Goal: Task Accomplishment & Management: Use online tool/utility

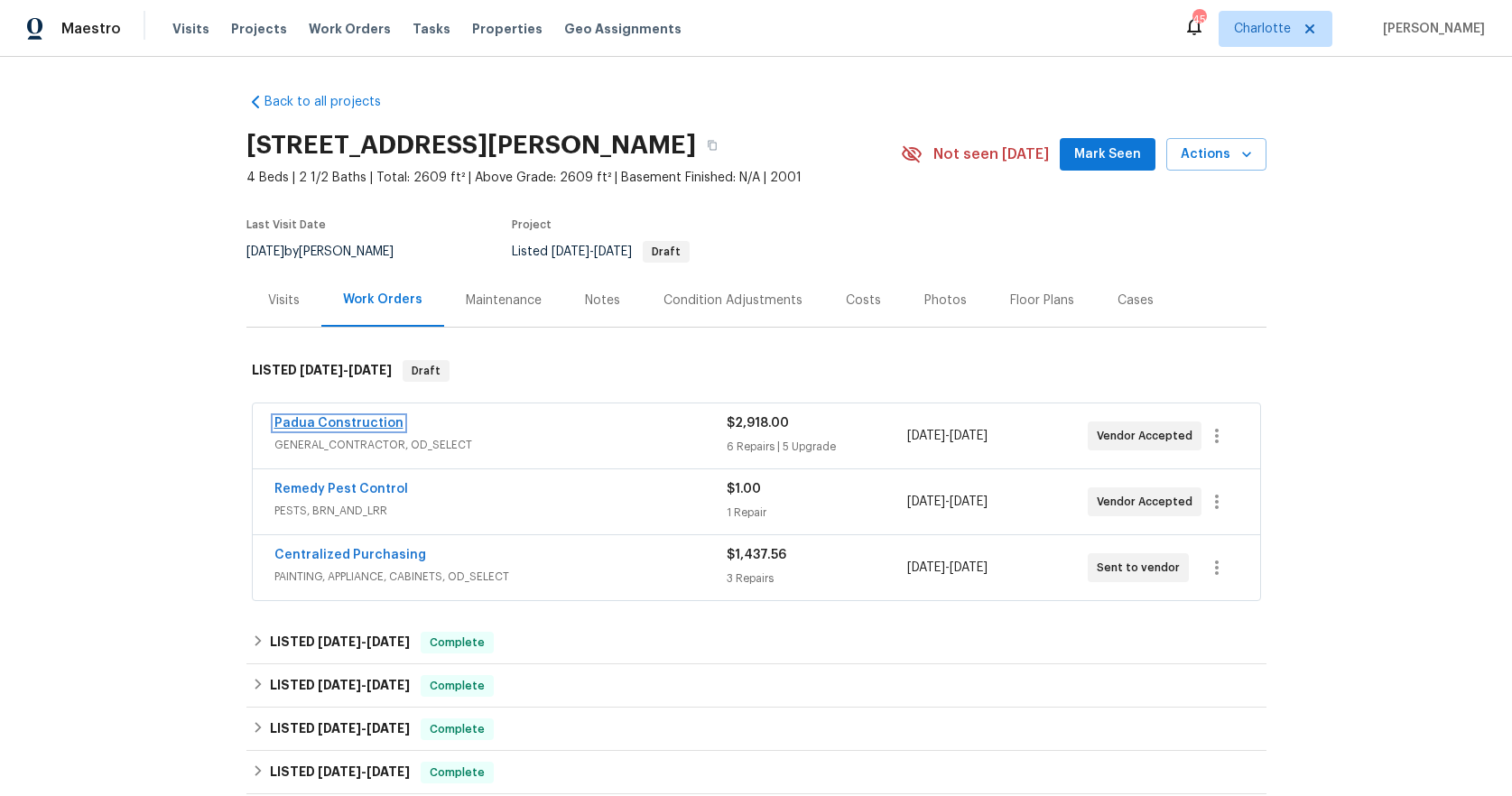
click at [357, 422] on link "Padua Construction" at bounding box center [338, 423] width 129 height 12
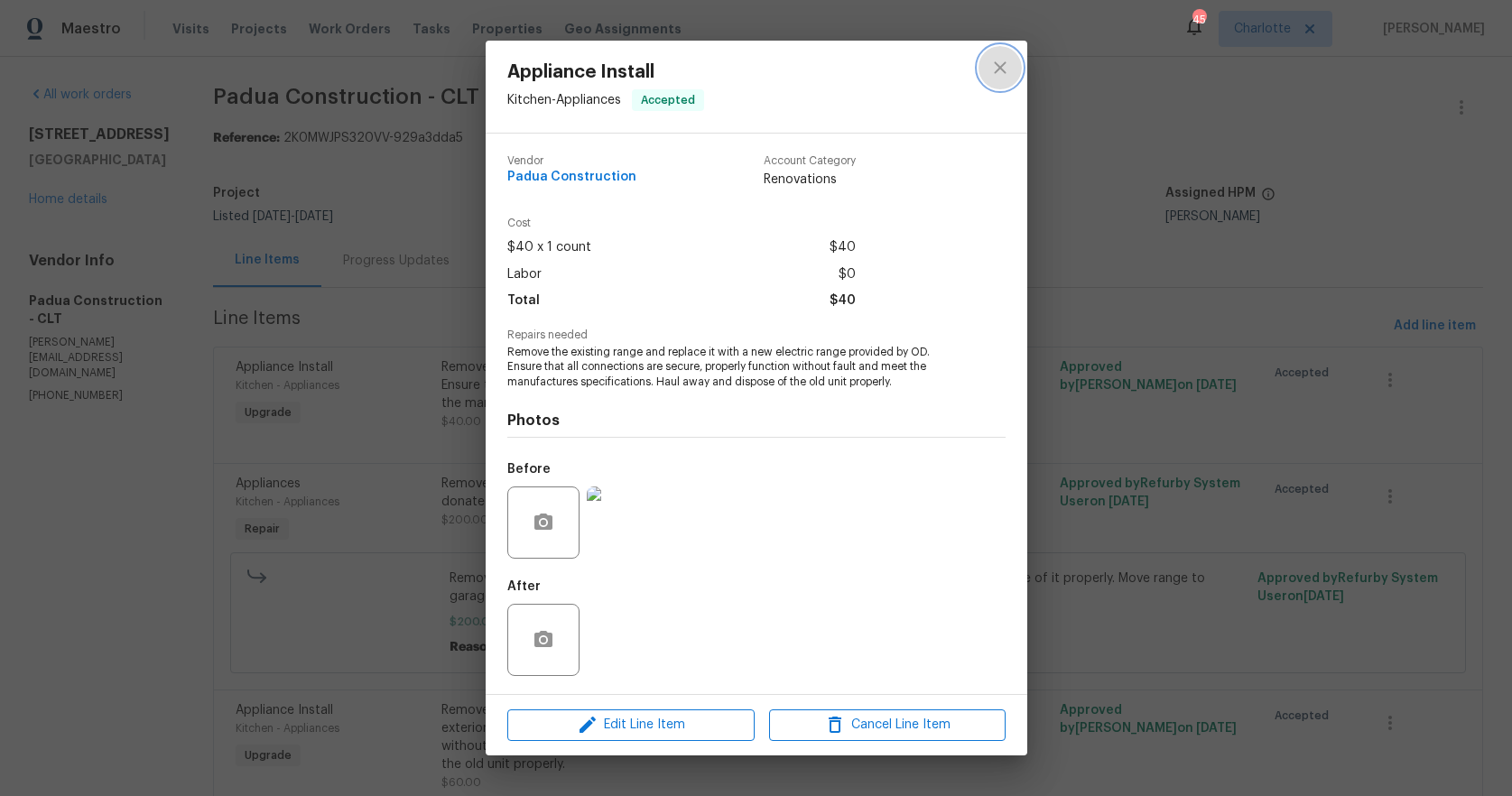
click at [1007, 71] on icon "close" at bounding box center [1000, 68] width 22 height 22
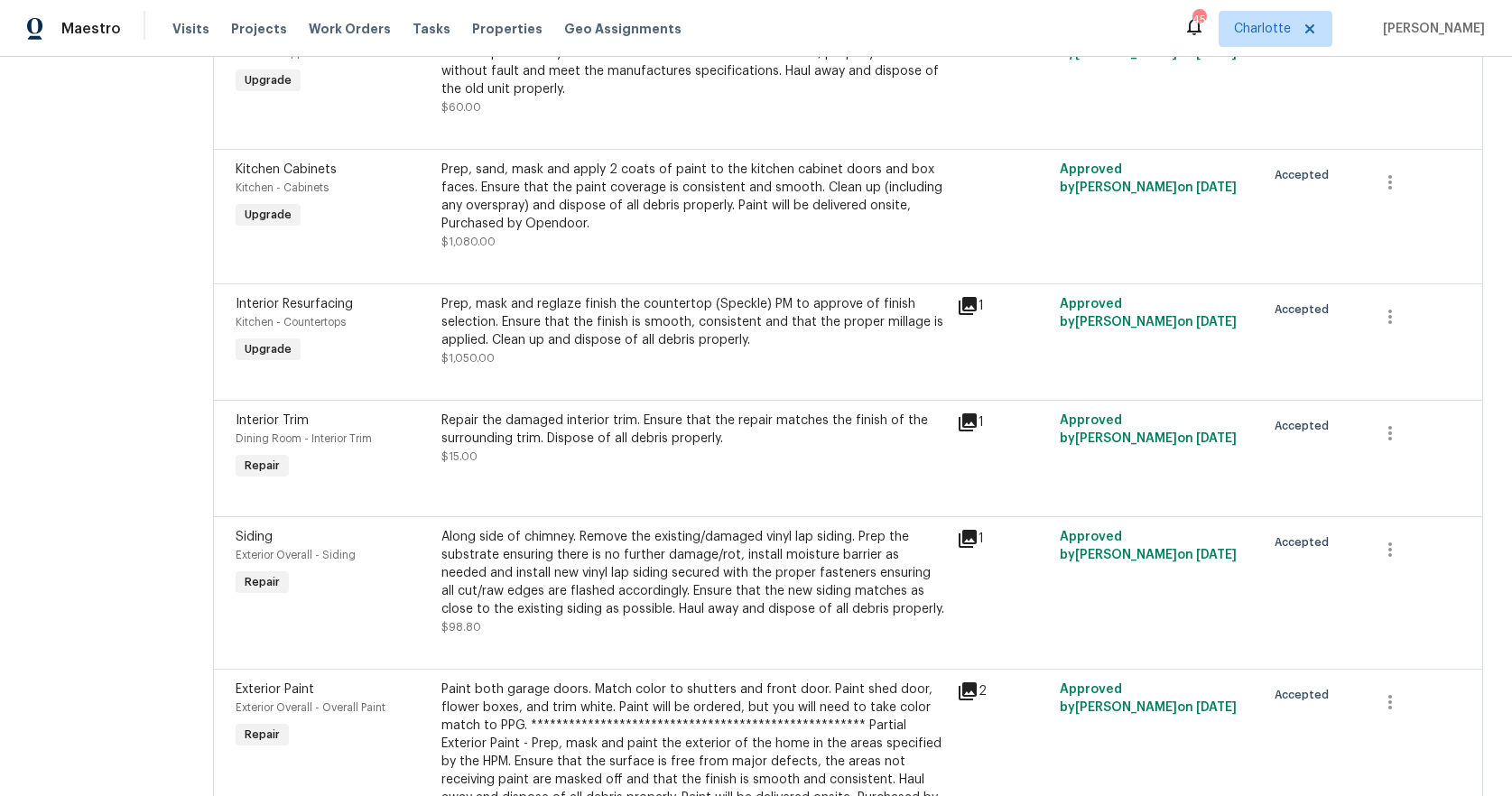
scroll to position [676, 0]
click at [366, 320] on div "Kitchen - Countertops" at bounding box center [333, 320] width 195 height 18
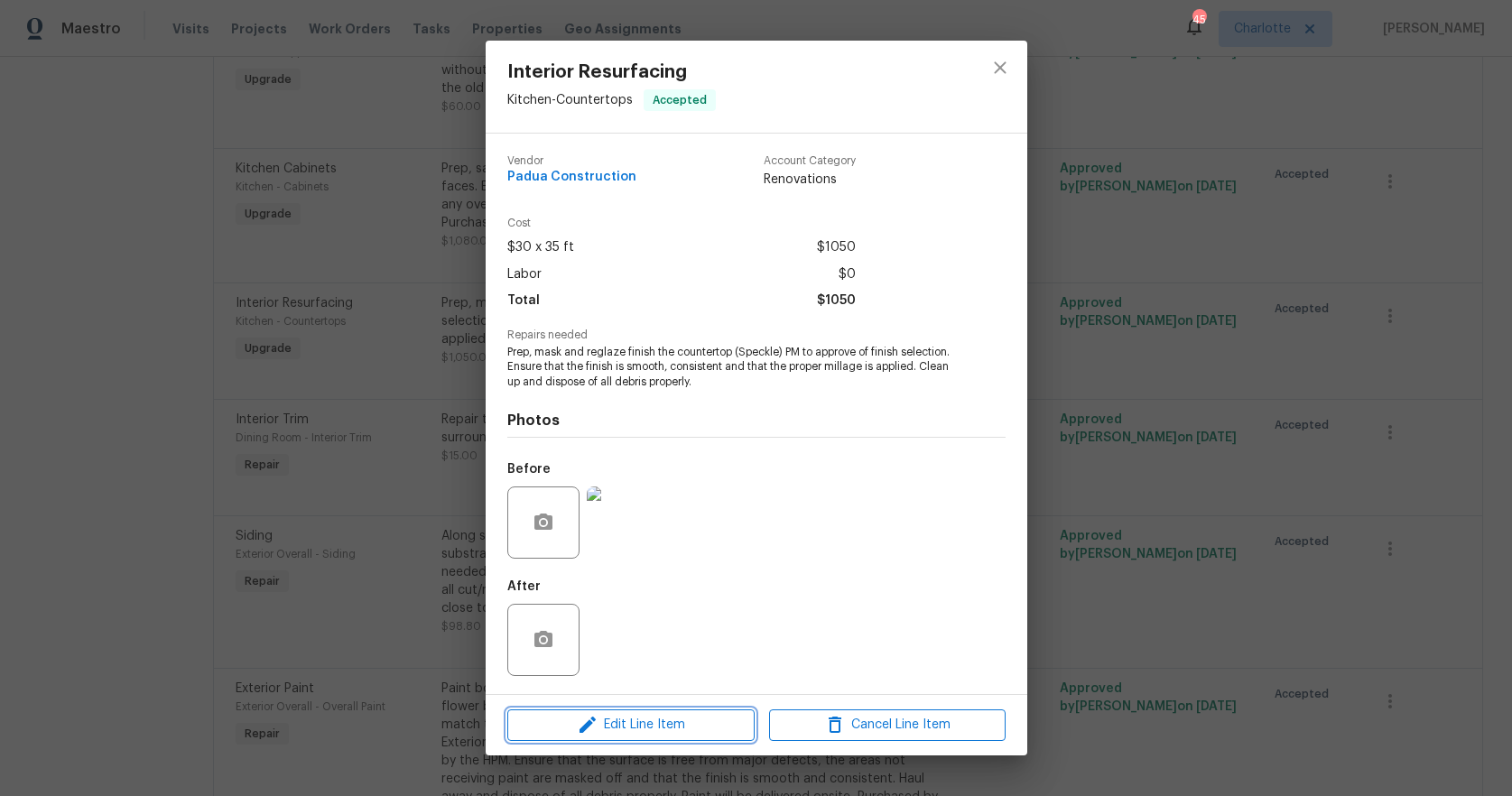
click at [624, 727] on span "Edit Line Item" at bounding box center [631, 726] width 237 height 23
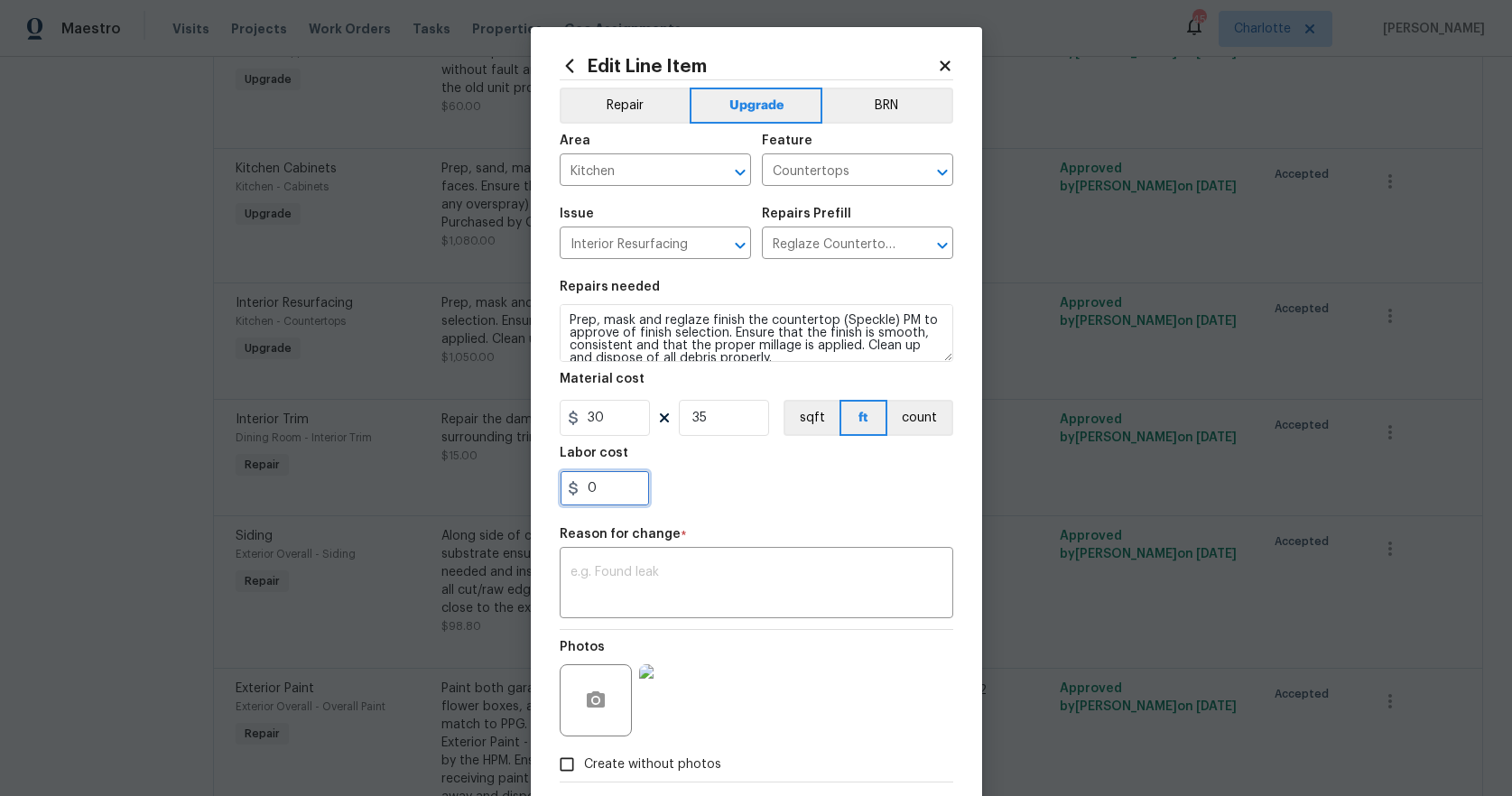
drag, startPoint x: 616, startPoint y: 484, endPoint x: 475, endPoint y: 466, distance: 142.1
click at [500, 473] on div "Edit Line Item Repair Upgrade BRN Area Kitchen ​ Feature Countertops ​ Issue In…" at bounding box center [756, 398] width 1512 height 796
type input "500"
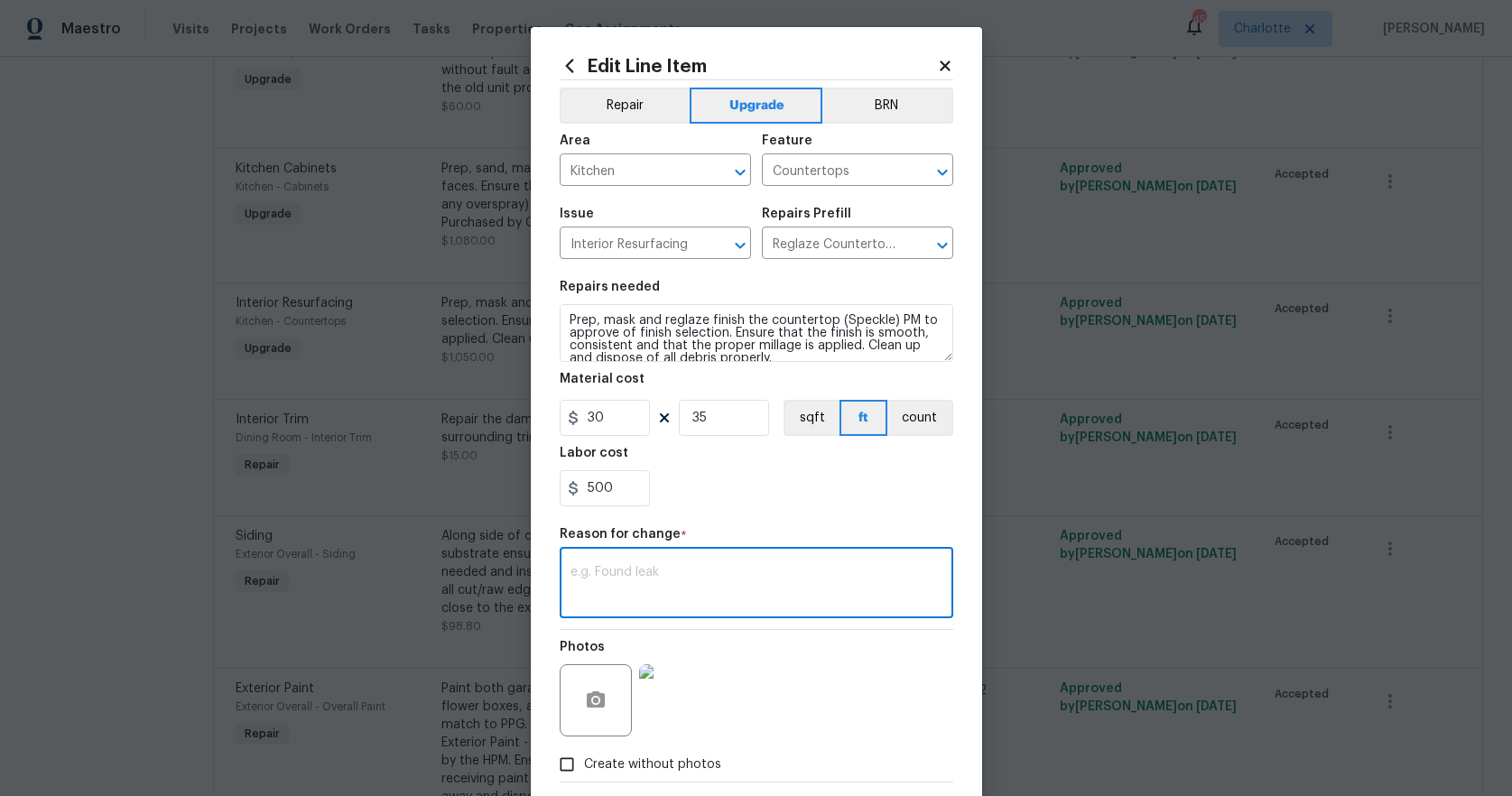
click at [613, 566] on textarea at bounding box center [756, 585] width 372 height 38
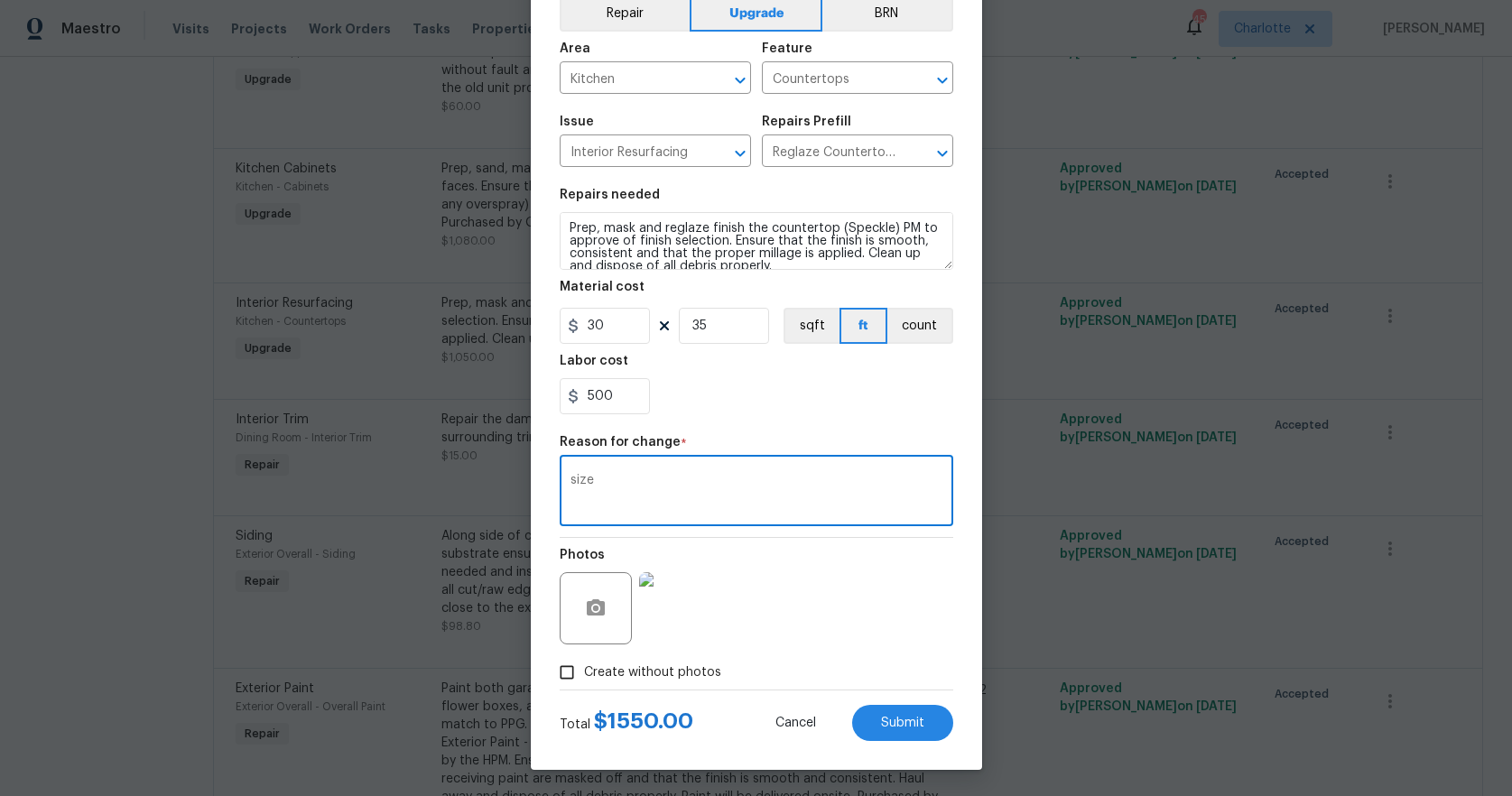
scroll to position [93, 0]
type textarea "size"
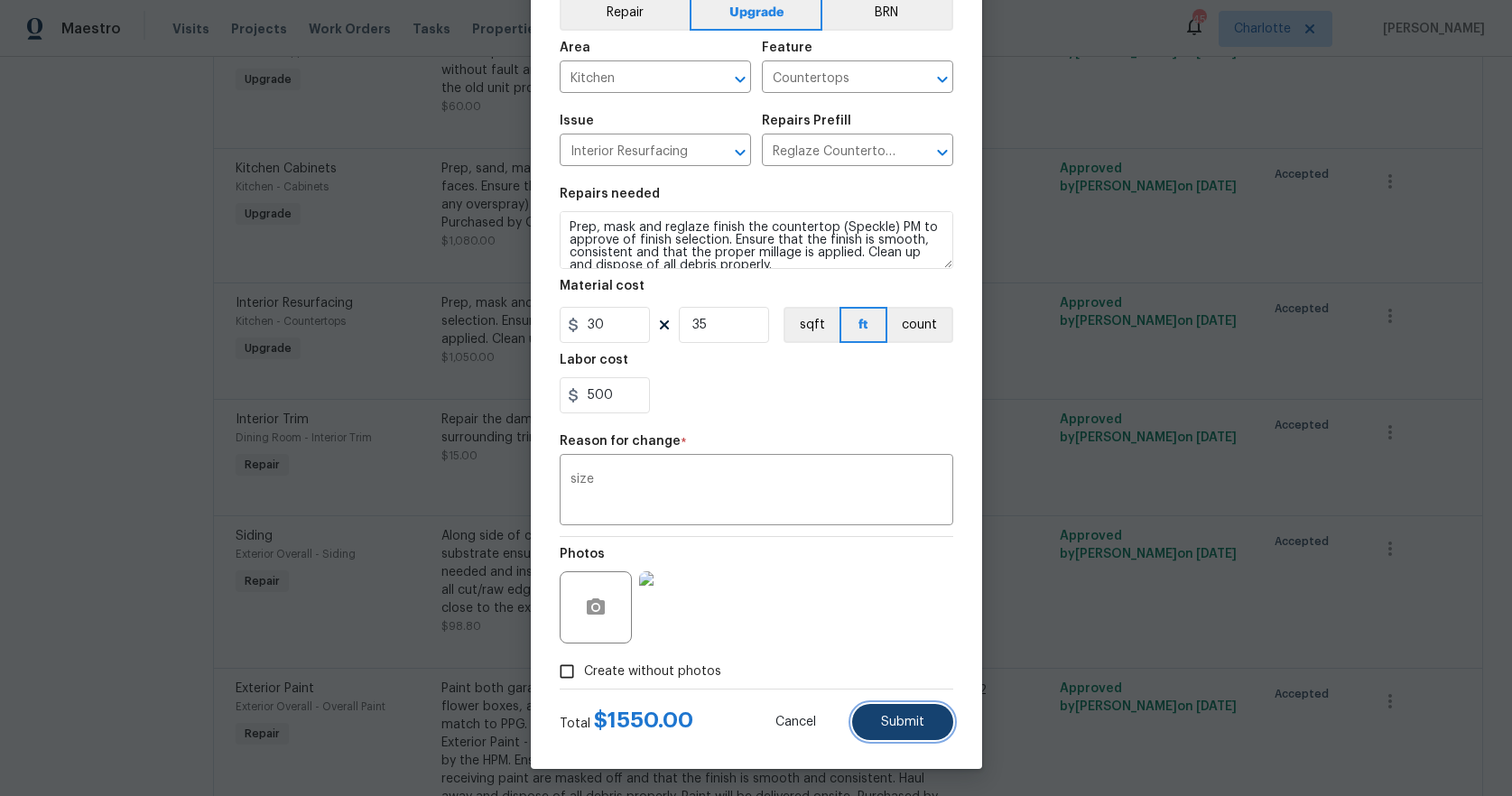
click at [924, 724] on button "Submit" at bounding box center [903, 722] width 101 height 36
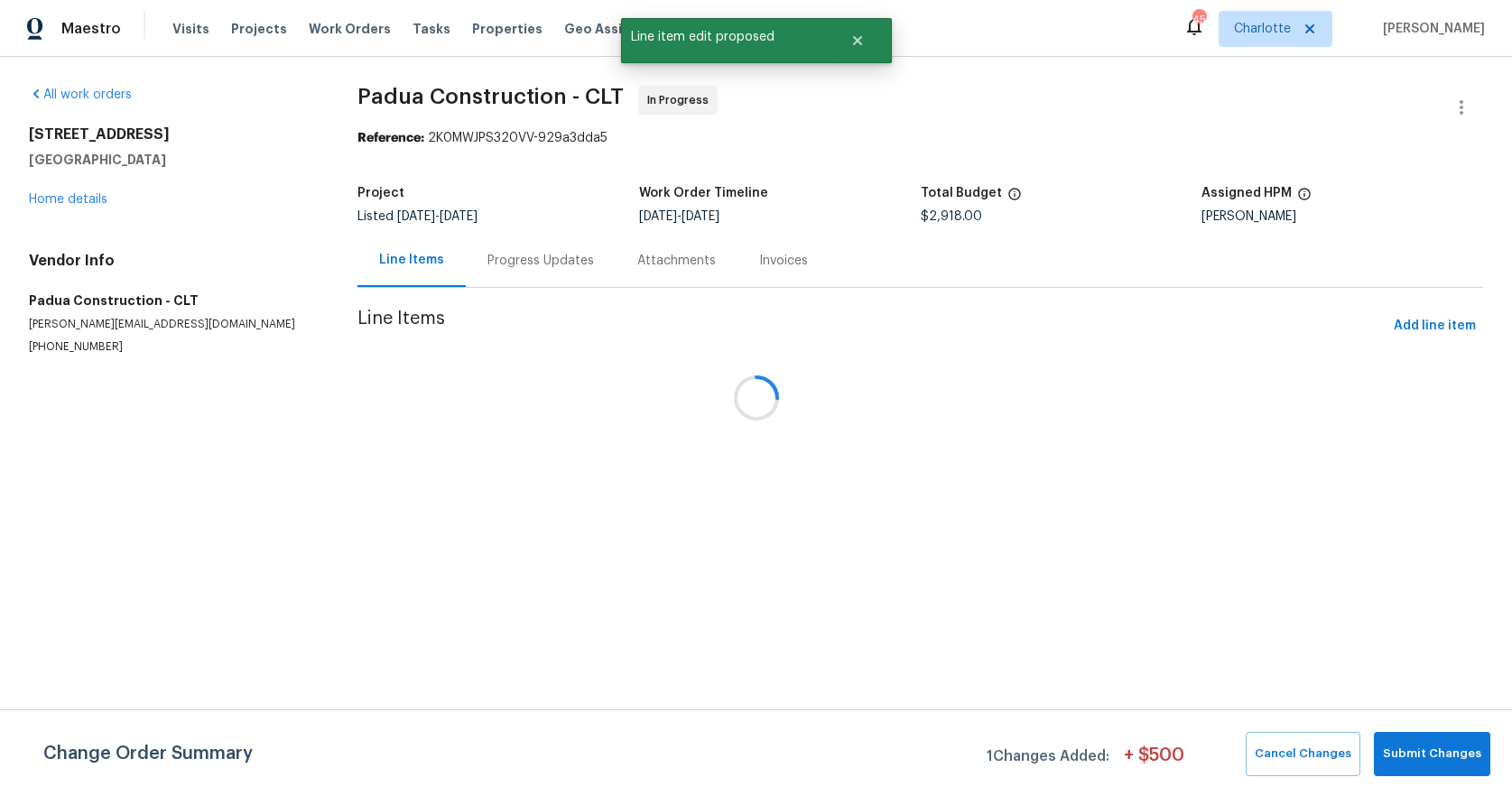
scroll to position [0, 0]
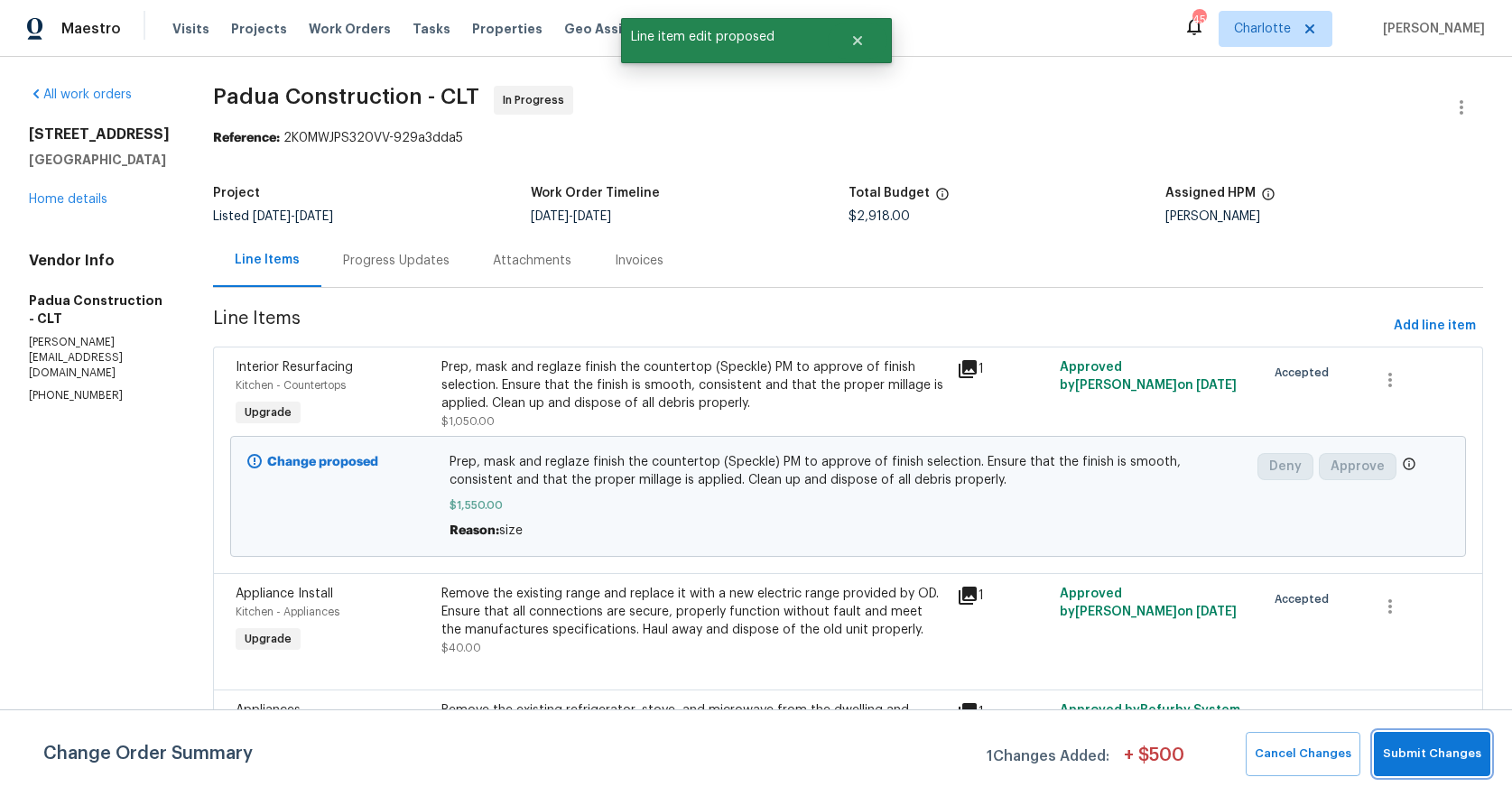
click at [1420, 742] on button "Submit Changes" at bounding box center [1432, 754] width 117 height 44
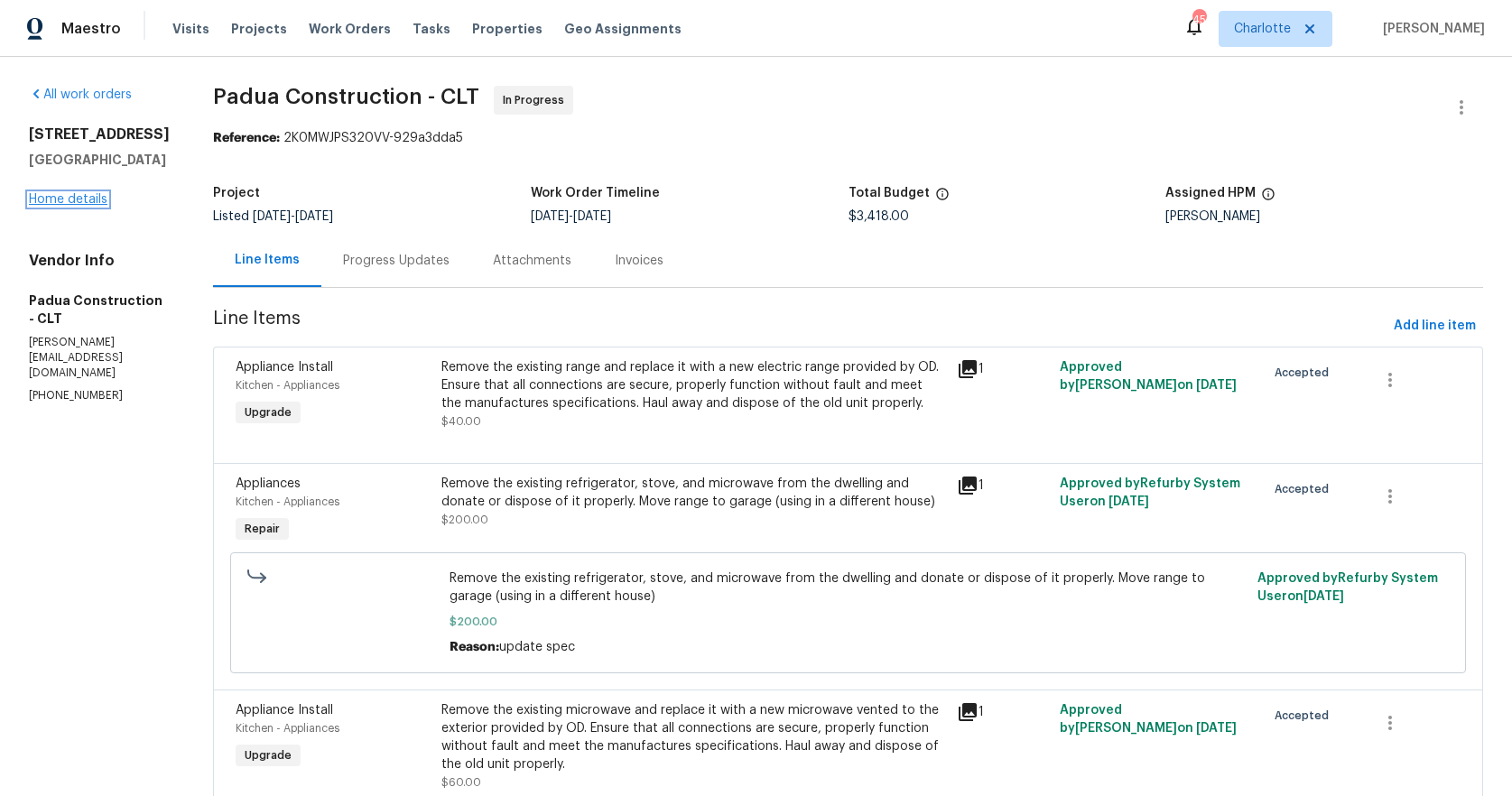
click at [46, 206] on link "Home details" at bounding box center [69, 199] width 79 height 12
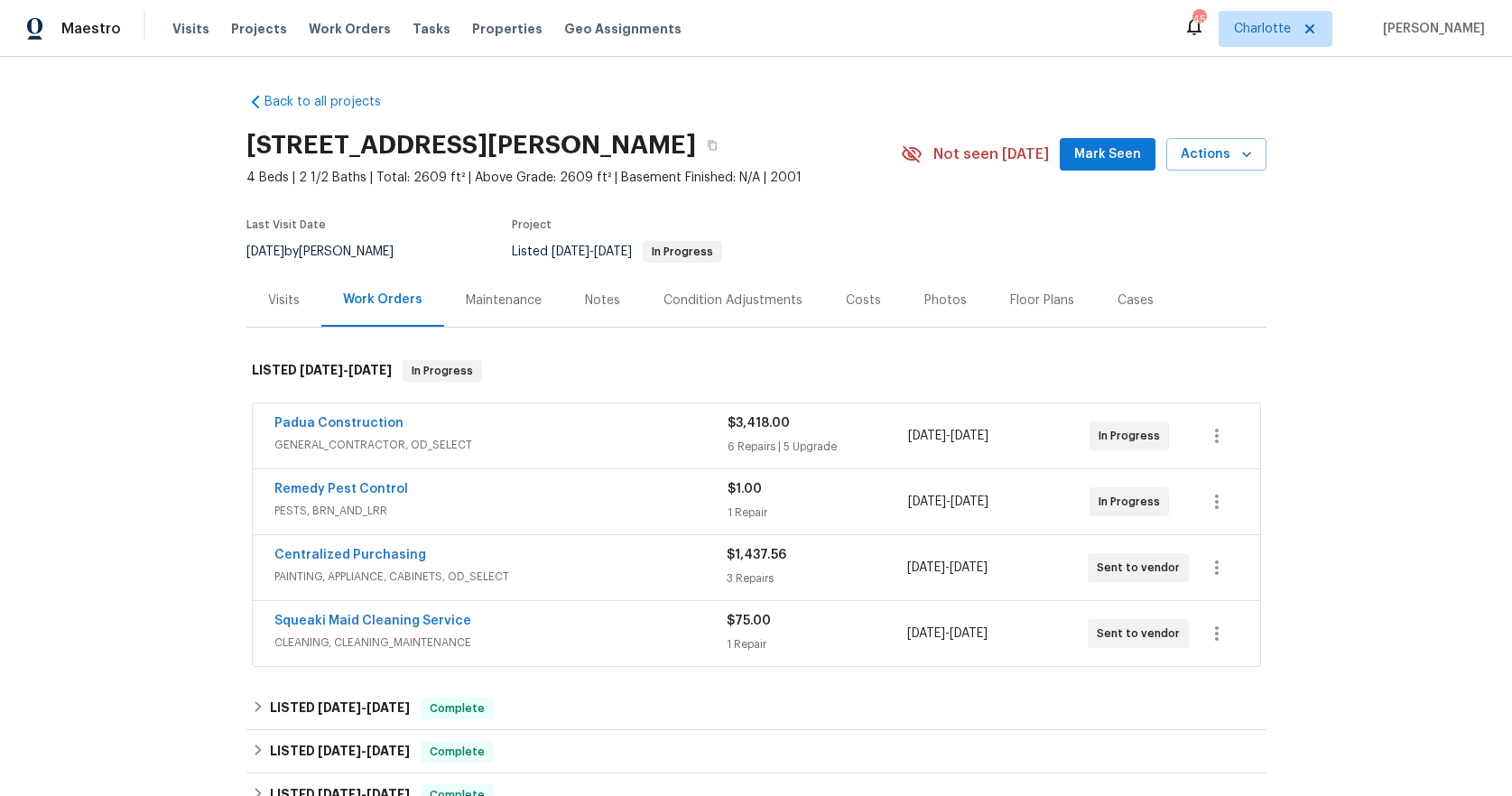
click at [487, 627] on div "Squeaki Maid Cleaning Service" at bounding box center [500, 622] width 452 height 22
click at [499, 621] on div "Squeaki Maid Cleaning Service" at bounding box center [500, 622] width 452 height 22
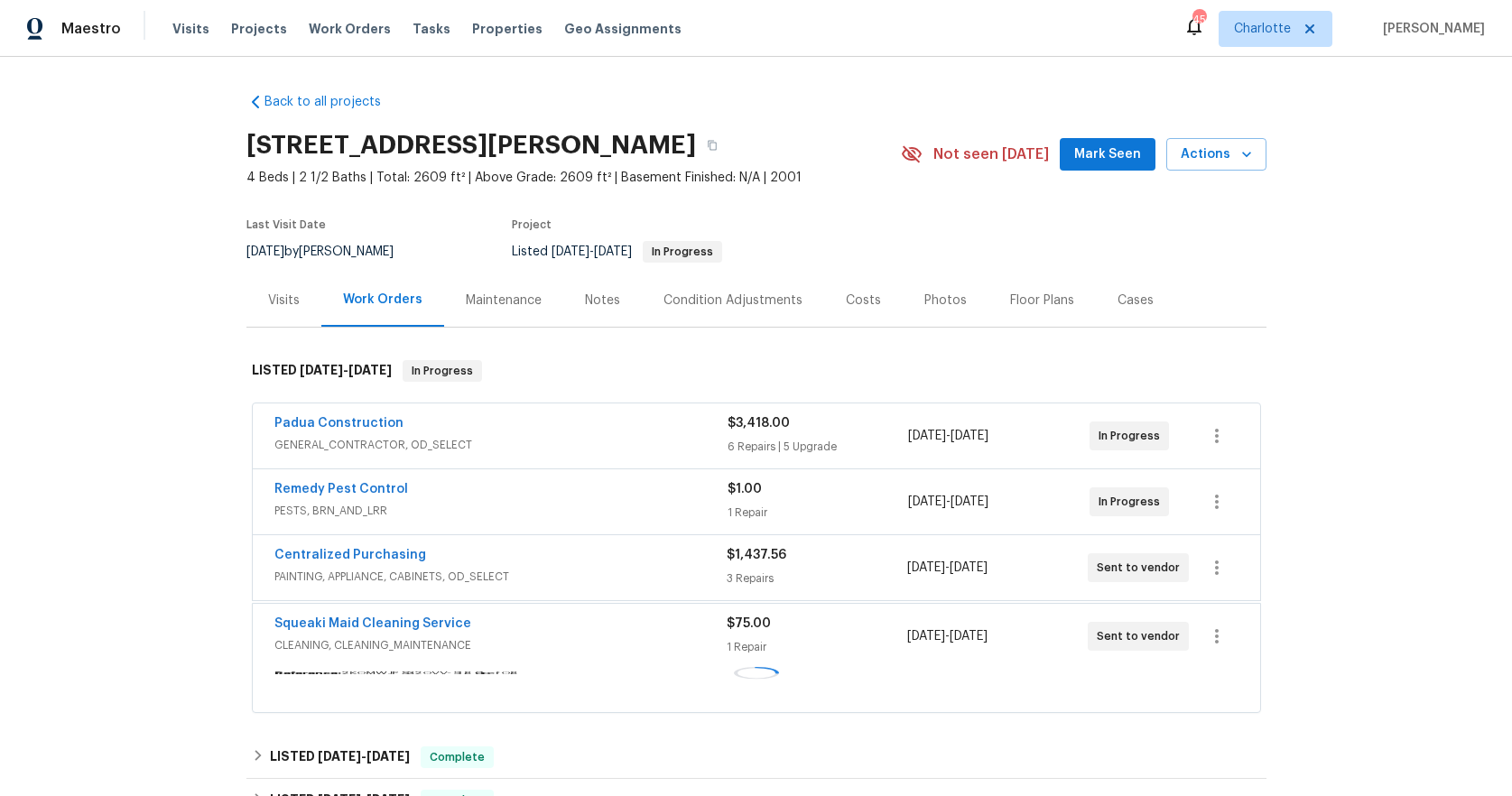
click at [499, 621] on div "Squeaki Maid Cleaning Service" at bounding box center [500, 625] width 452 height 22
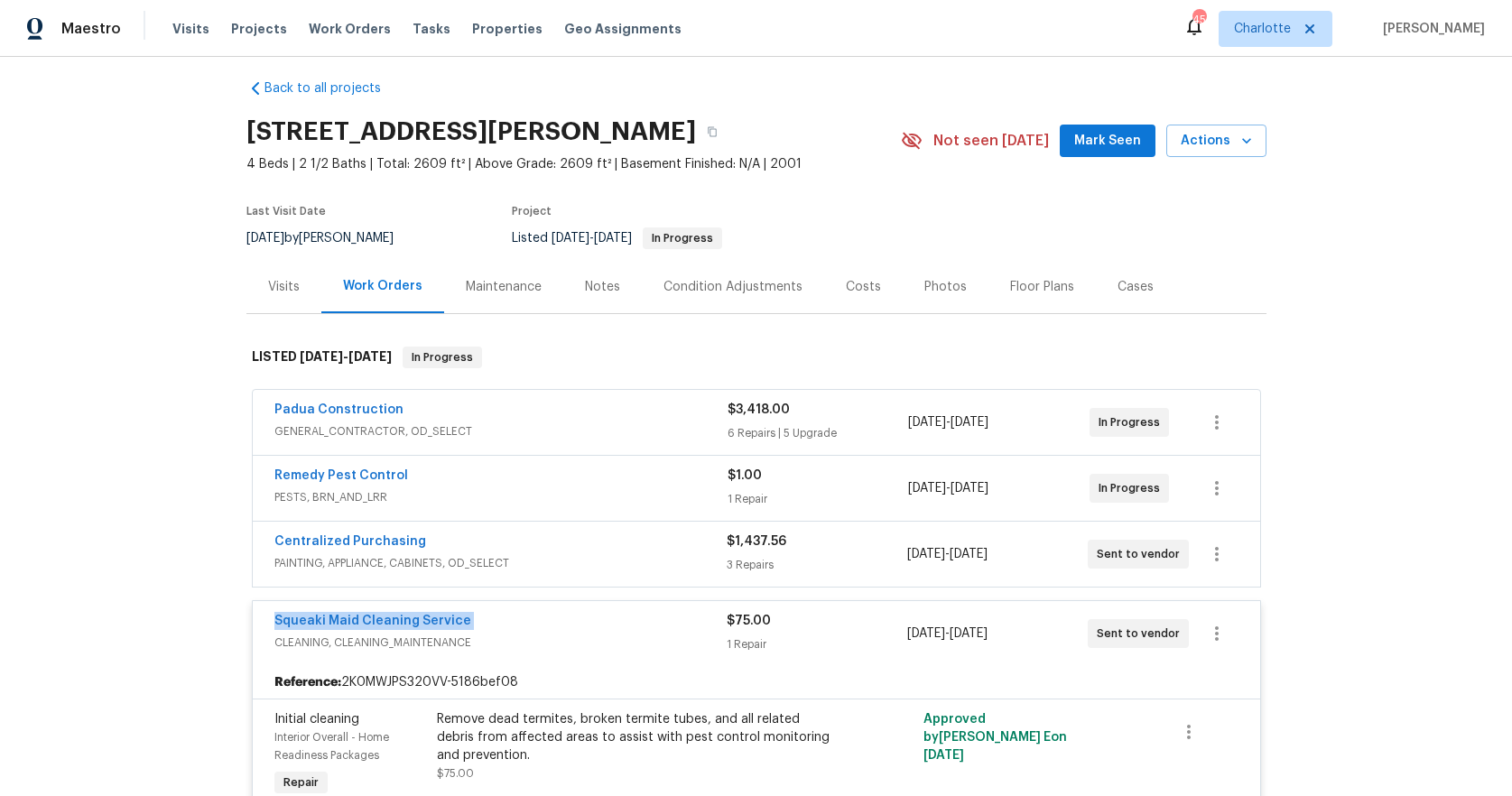
scroll to position [12, 0]
click at [163, 581] on div "Back to all projects [STREET_ADDRESS] 4 Beds | 2 1/2 Baths | Total: 2609 ft² | …" at bounding box center [756, 427] width 1512 height 740
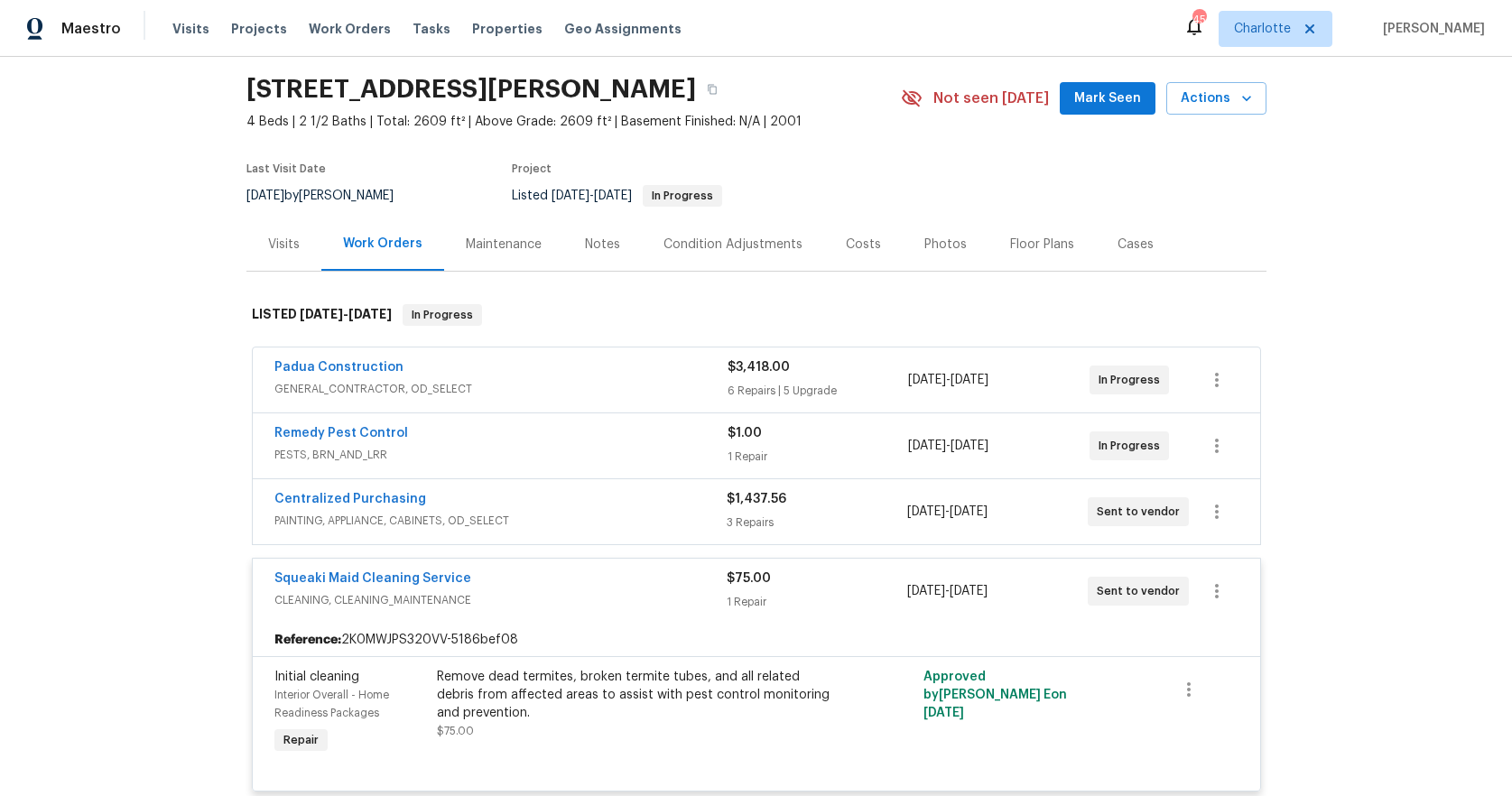
scroll to position [0, 0]
